Goal: Task Accomplishment & Management: Use online tool/utility

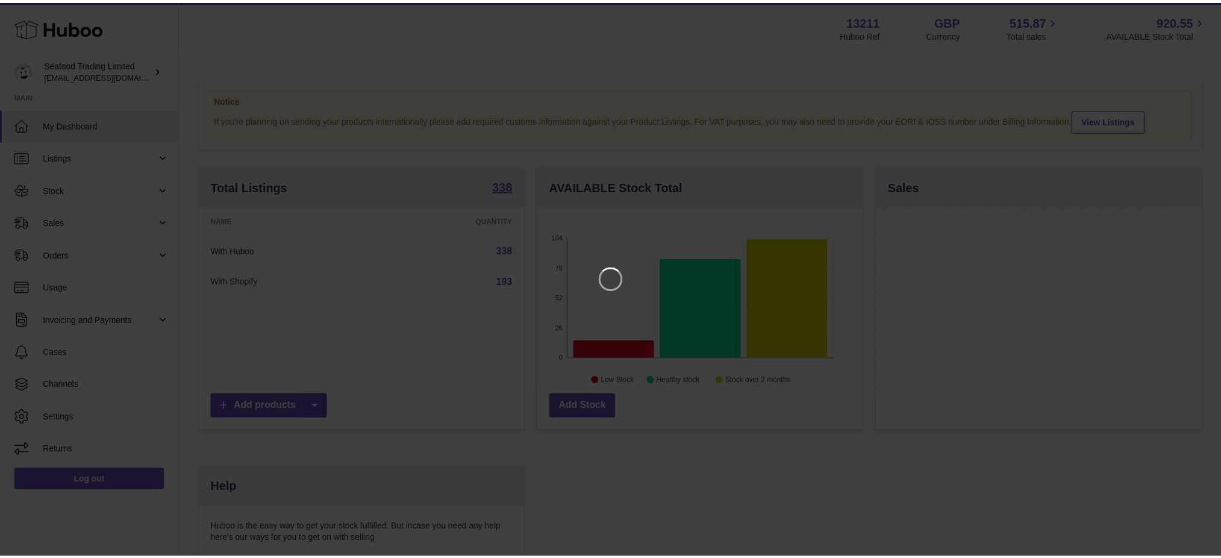
scroll to position [187, 328]
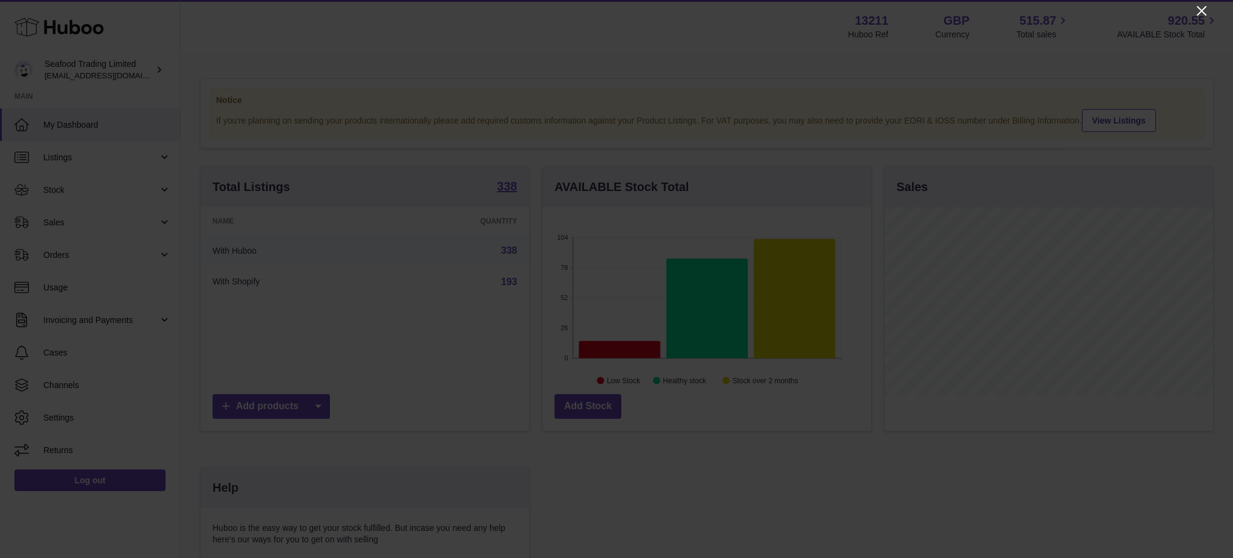
click at [1196, 11] on icon "Close" at bounding box center [1202, 11] width 14 height 14
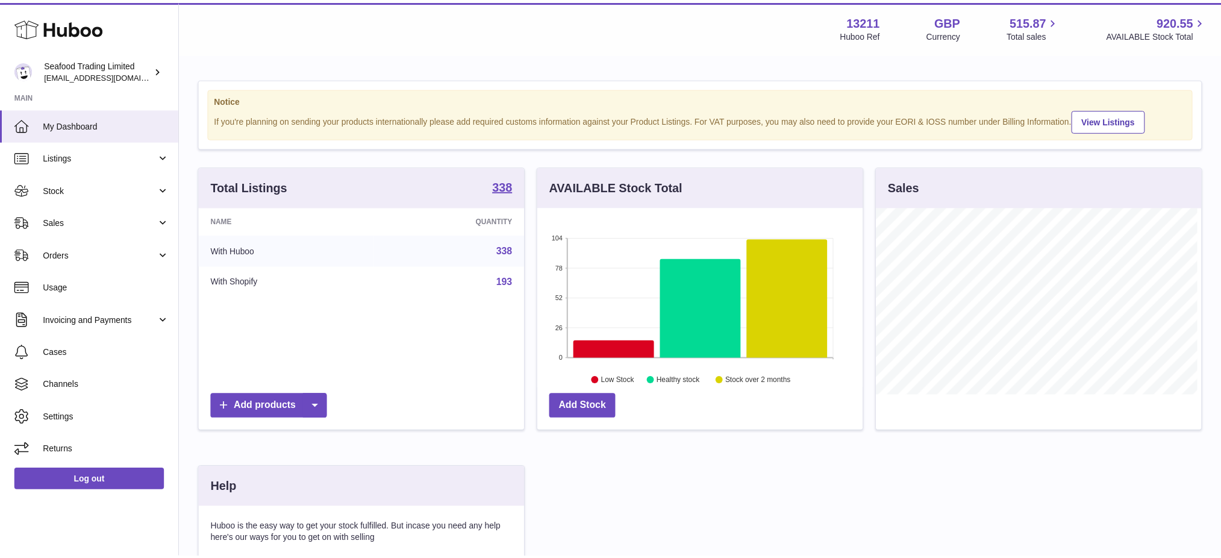
scroll to position [601988, 601852]
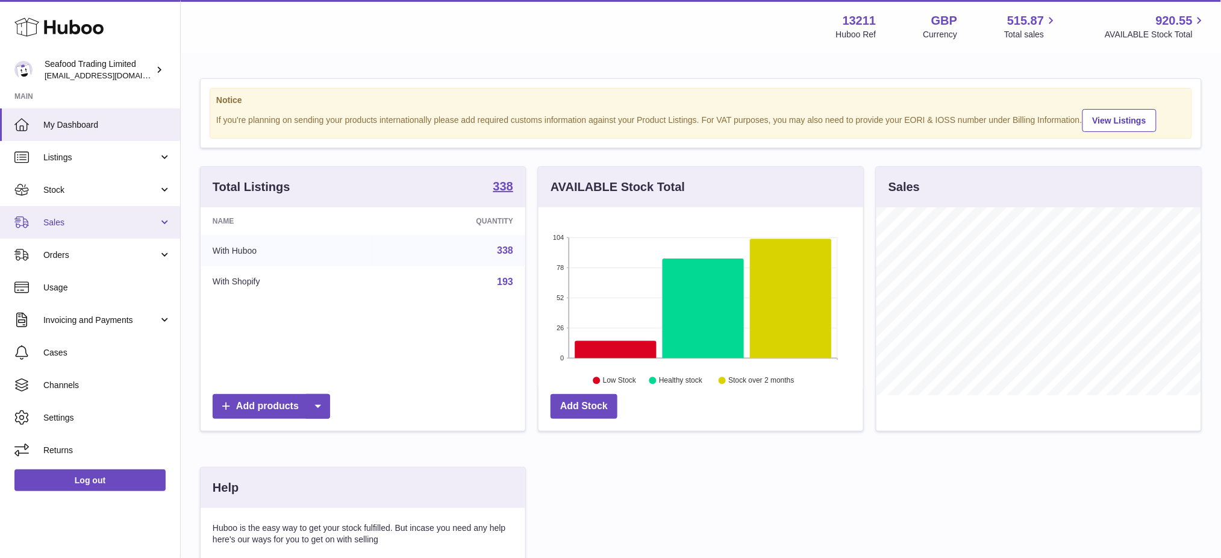
click at [49, 228] on link "Sales" at bounding box center [90, 222] width 180 height 33
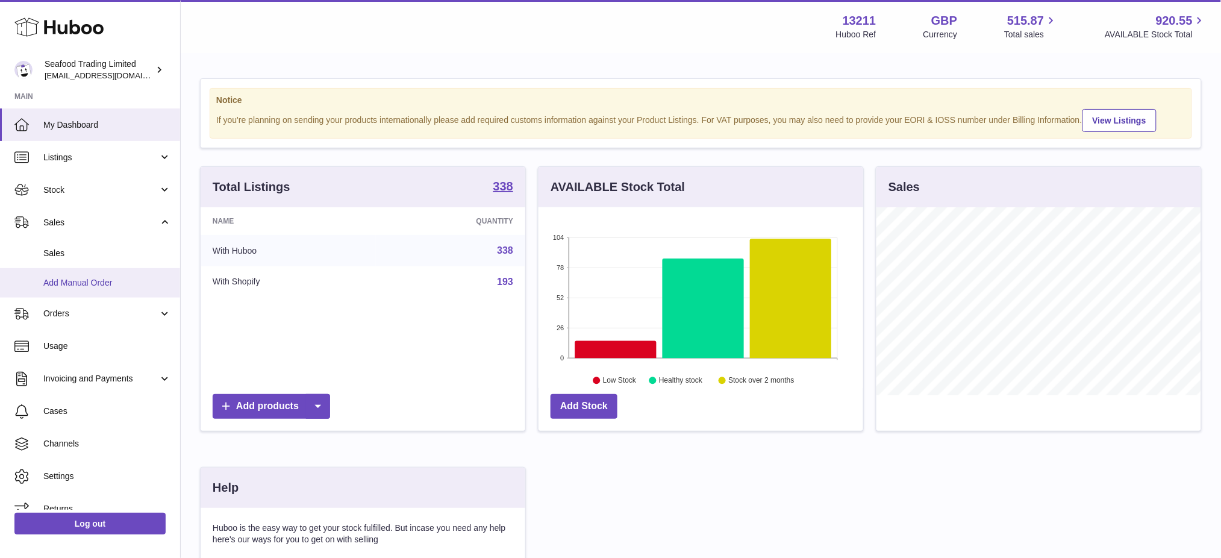
click at [77, 278] on span "Add Manual Order" at bounding box center [107, 282] width 128 height 11
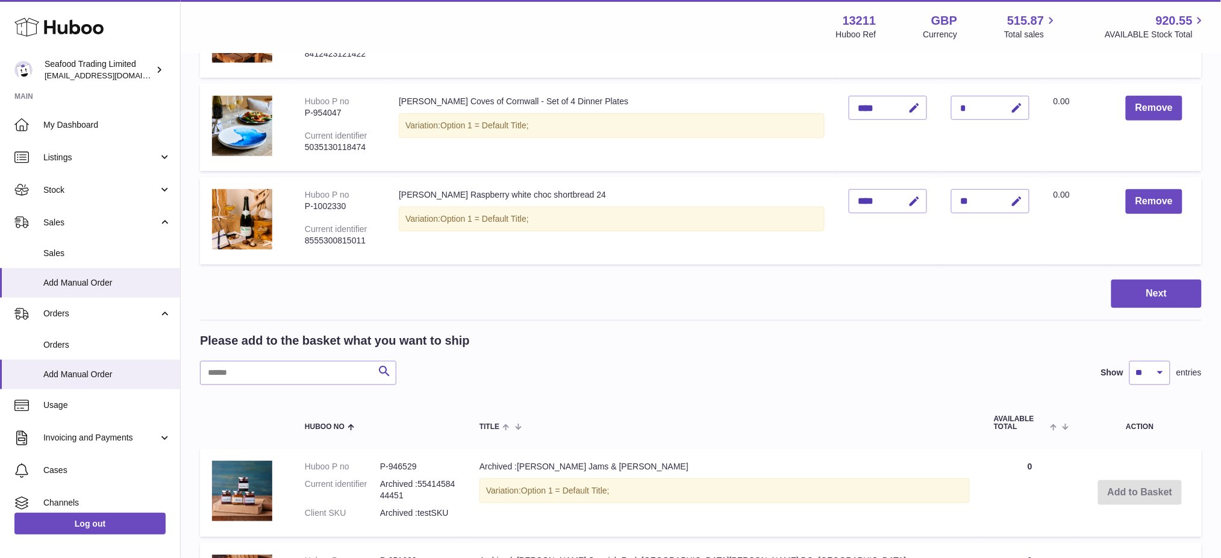
scroll to position [401, 0]
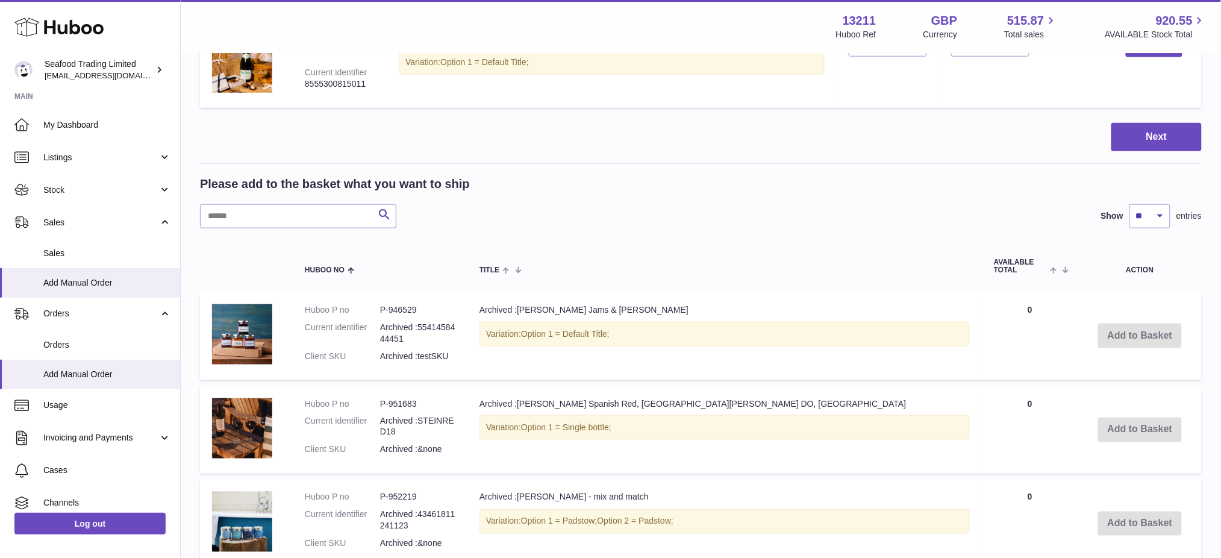
drag, startPoint x: 297, startPoint y: 179, endPoint x: 270, endPoint y: 201, distance: 34.7
click at [297, 179] on h2 "Please add to the basket what you want to ship" at bounding box center [335, 184] width 270 height 16
click at [252, 210] on input "text" at bounding box center [298, 216] width 196 height 24
paste input "*******"
type input "*******"
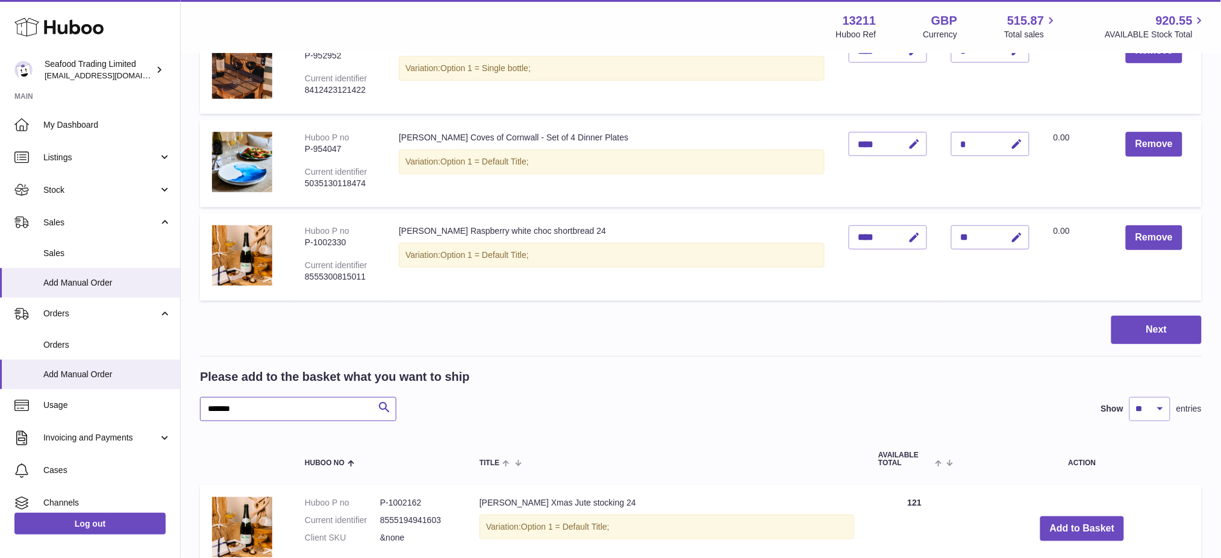
scroll to position [29, 0]
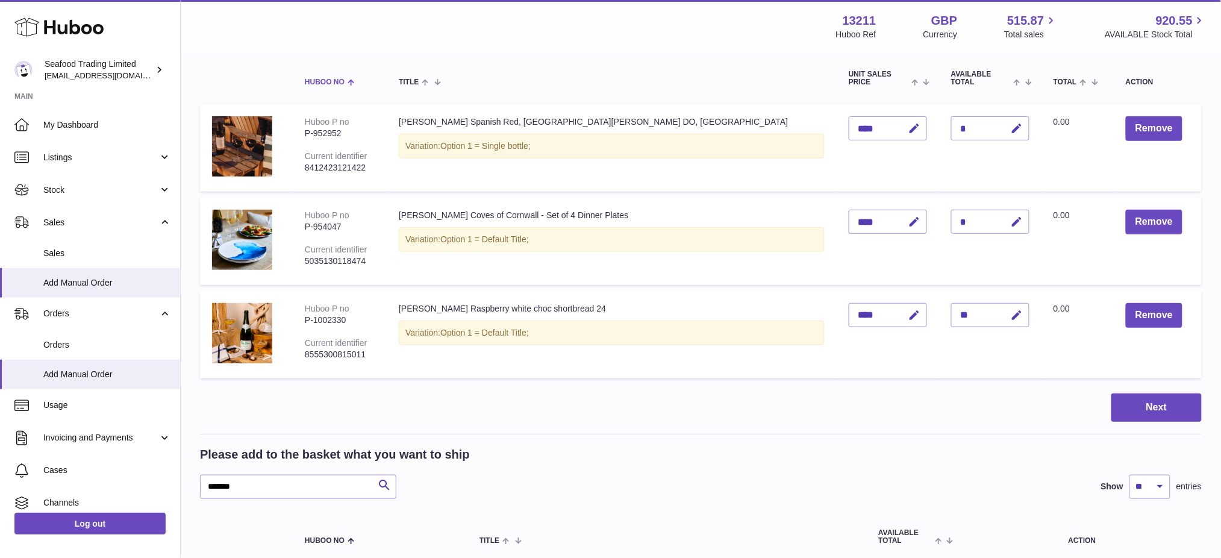
scroll to position [80, 0]
